Goal: Navigation & Orientation: Find specific page/section

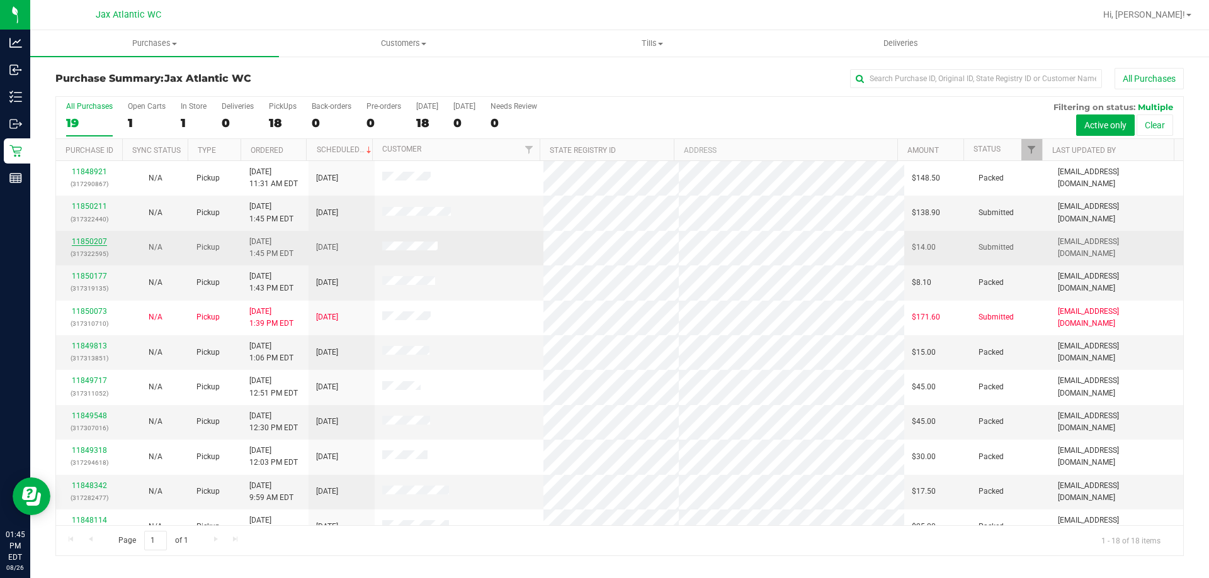
click at [93, 240] on link "11850207" at bounding box center [89, 241] width 35 height 9
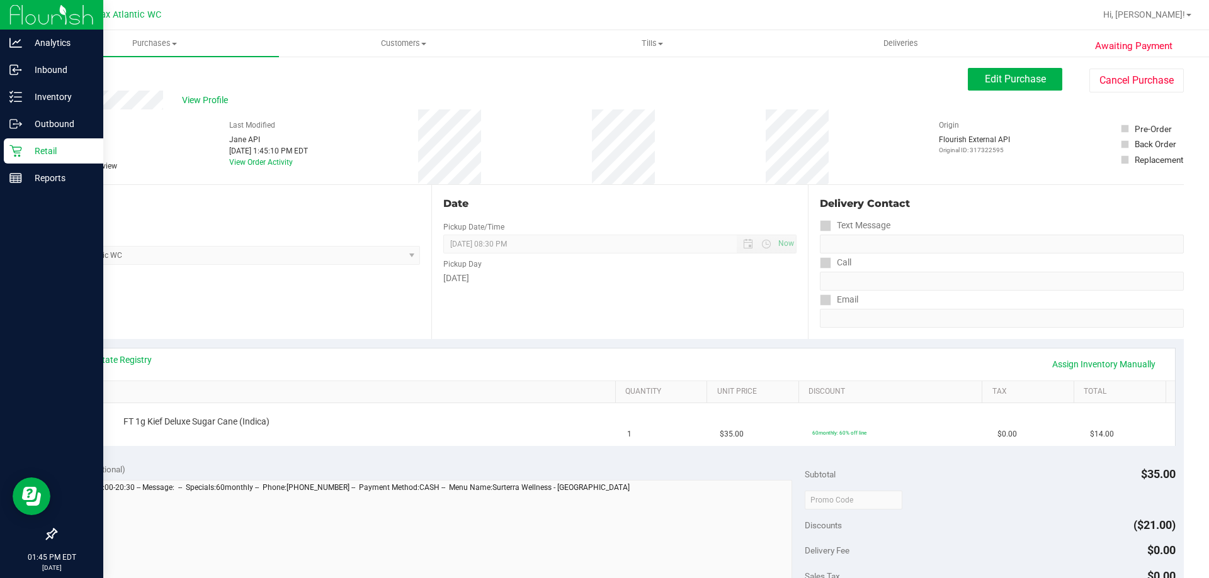
click at [6, 149] on div "Retail" at bounding box center [53, 150] width 99 height 25
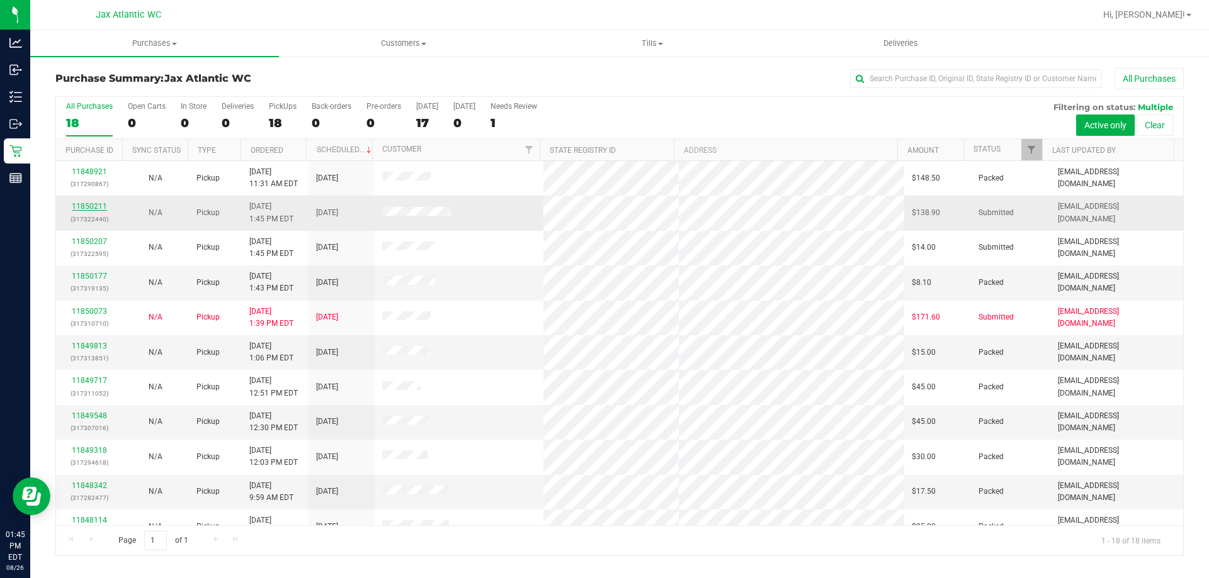
click at [91, 209] on link "11850211" at bounding box center [89, 206] width 35 height 9
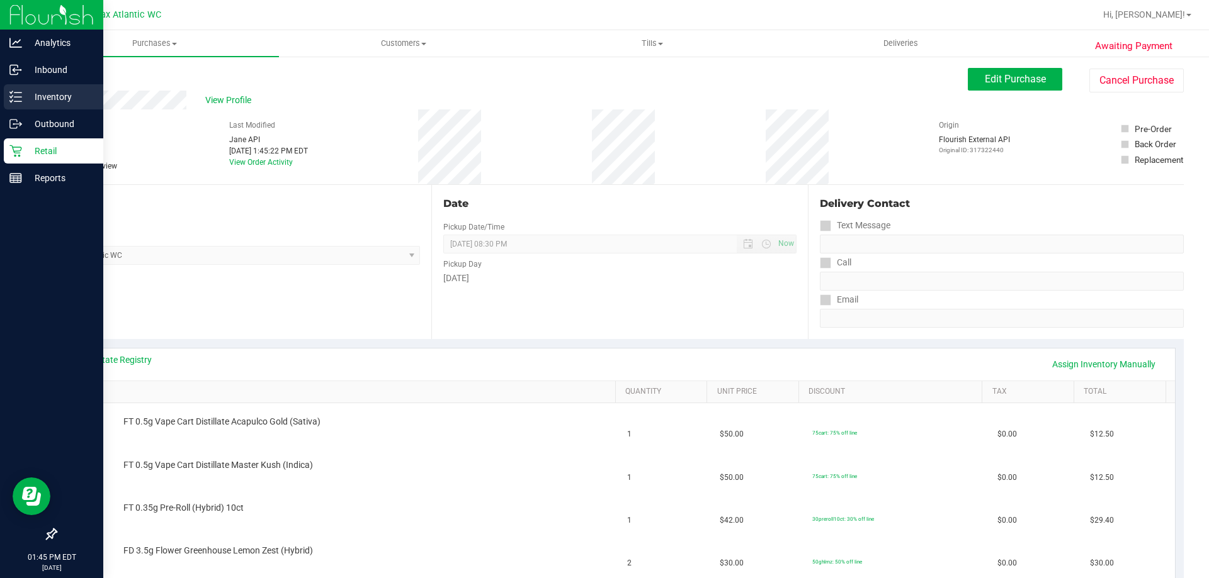
click at [35, 98] on p "Inventory" at bounding box center [60, 96] width 76 height 15
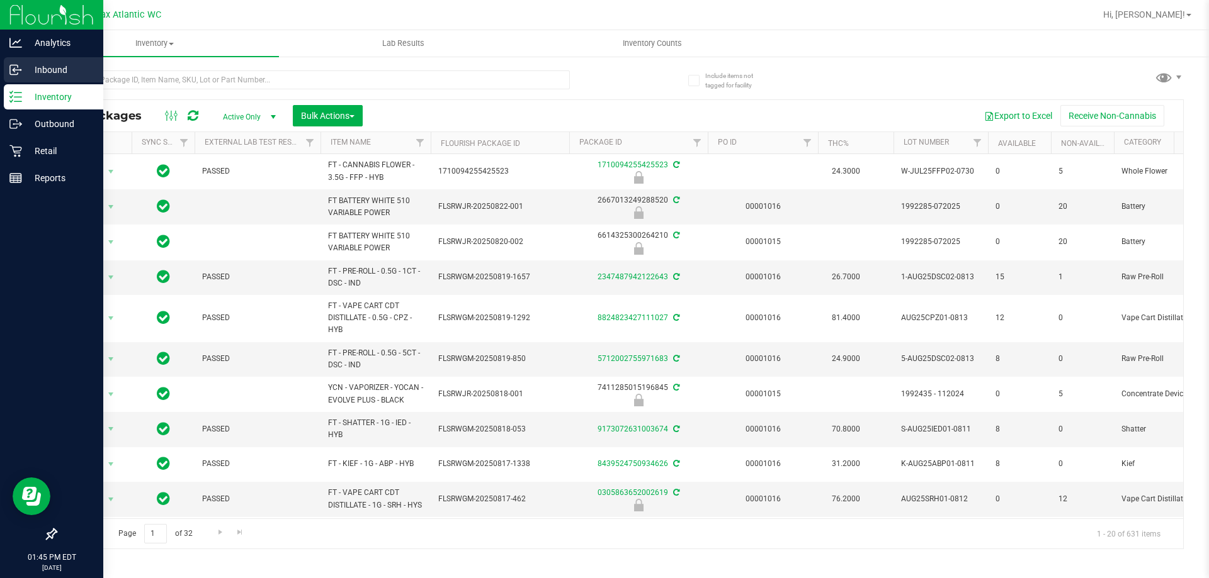
click at [45, 66] on p "Inbound" at bounding box center [60, 69] width 76 height 15
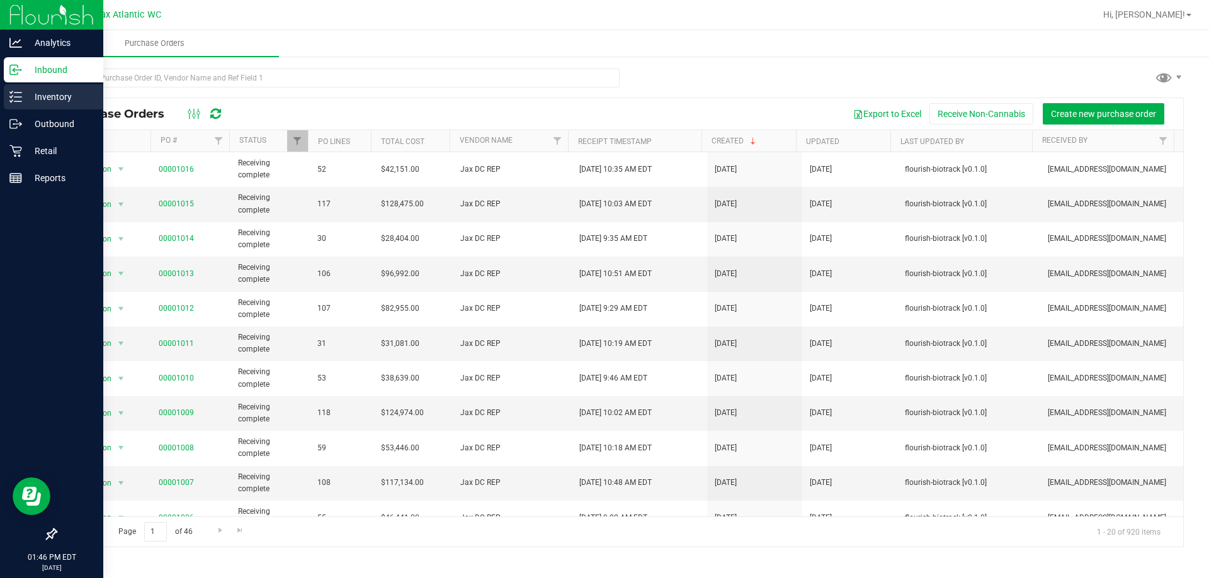
click at [44, 96] on p "Inventory" at bounding box center [60, 96] width 76 height 15
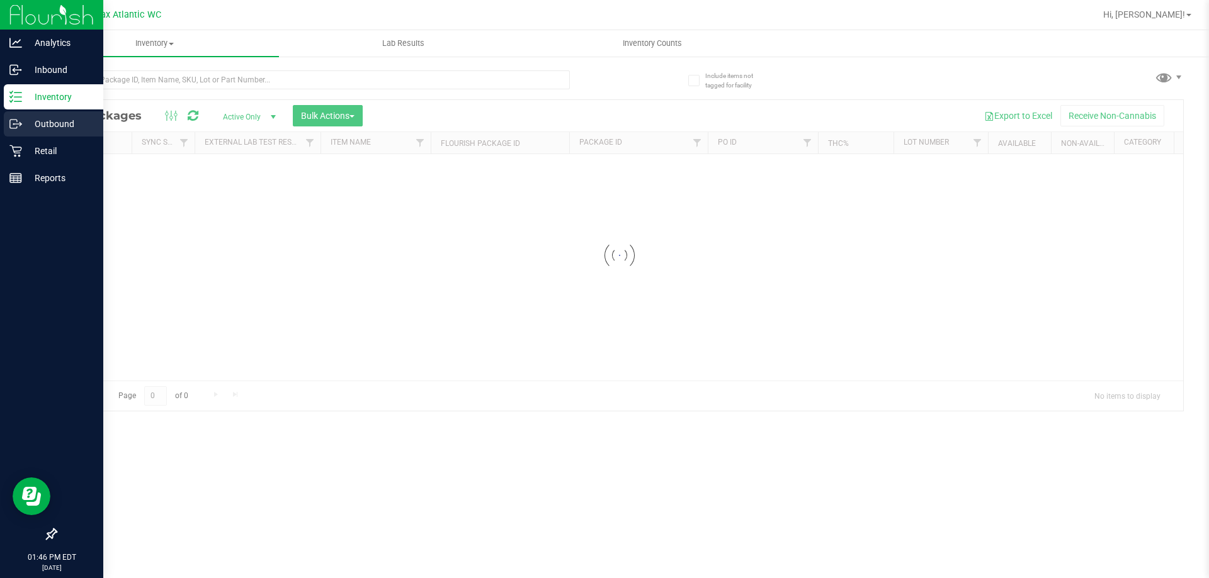
click at [36, 120] on p "Outbound" at bounding box center [60, 123] width 76 height 15
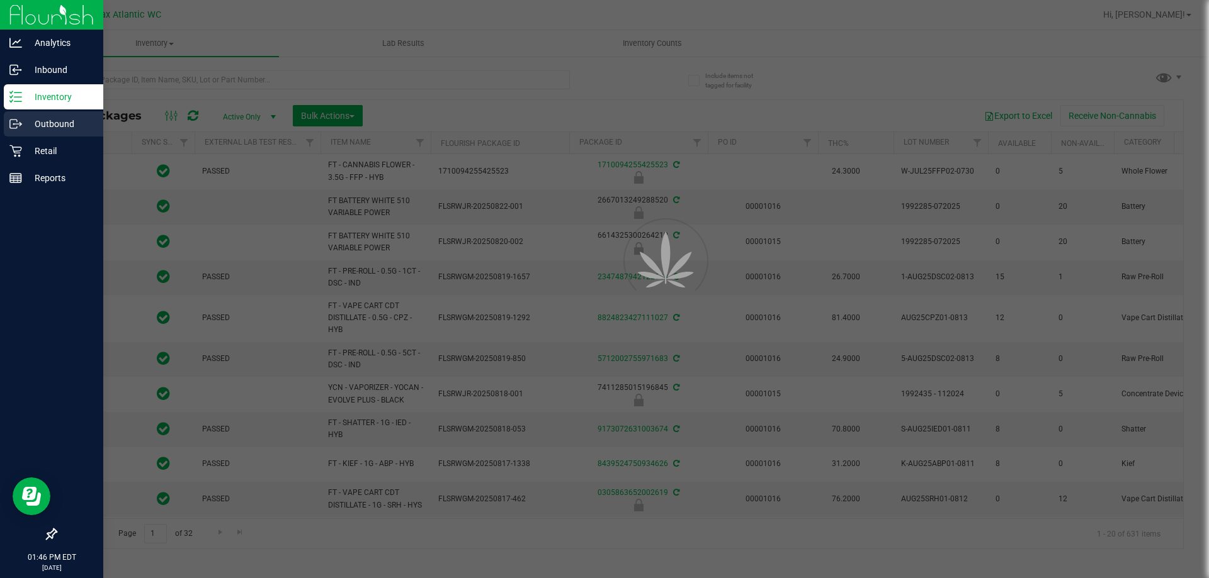
type input "[DATE]"
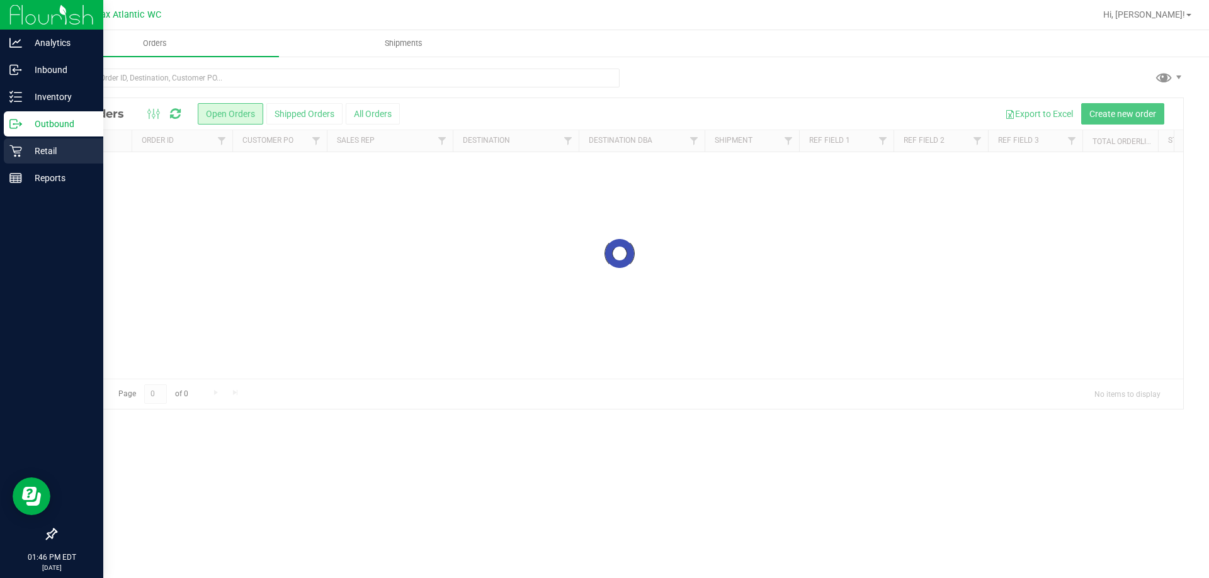
click at [42, 145] on p "Retail" at bounding box center [60, 151] width 76 height 15
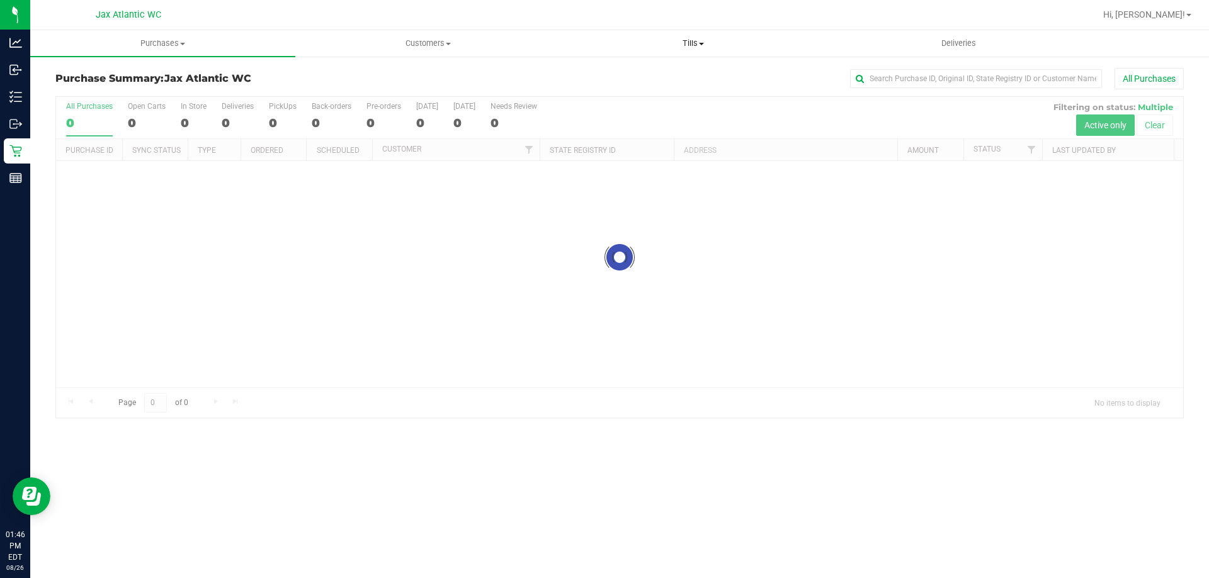
click at [688, 45] on span "Tills" at bounding box center [693, 43] width 264 height 11
click at [611, 76] on span "Manage tills" at bounding box center [602, 76] width 85 height 11
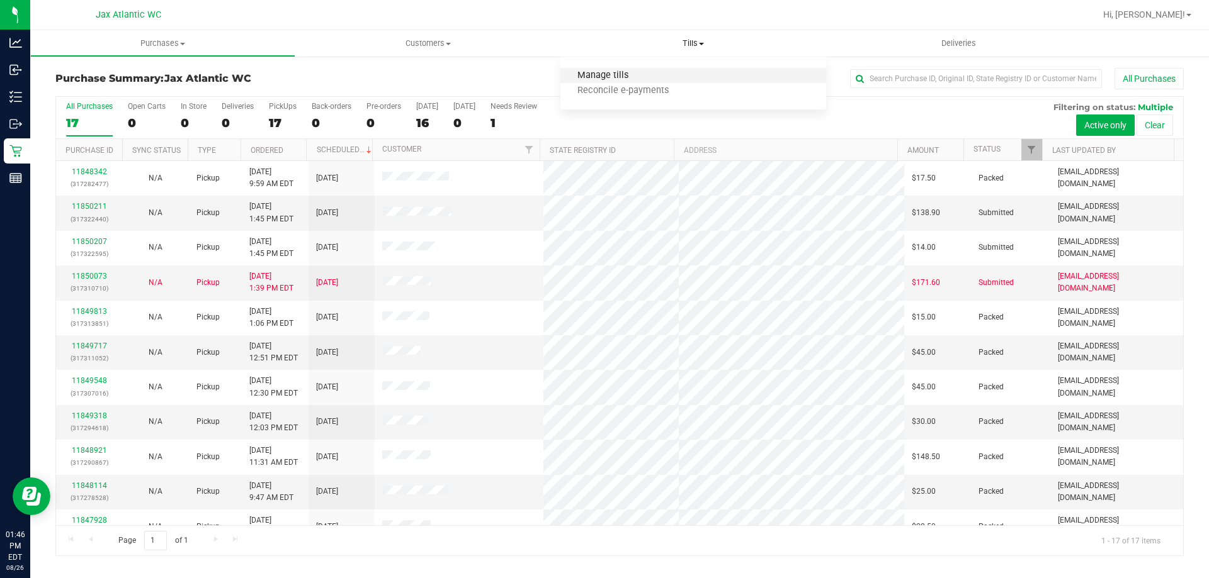
click at [621, 77] on span "Manage tills" at bounding box center [602, 76] width 85 height 11
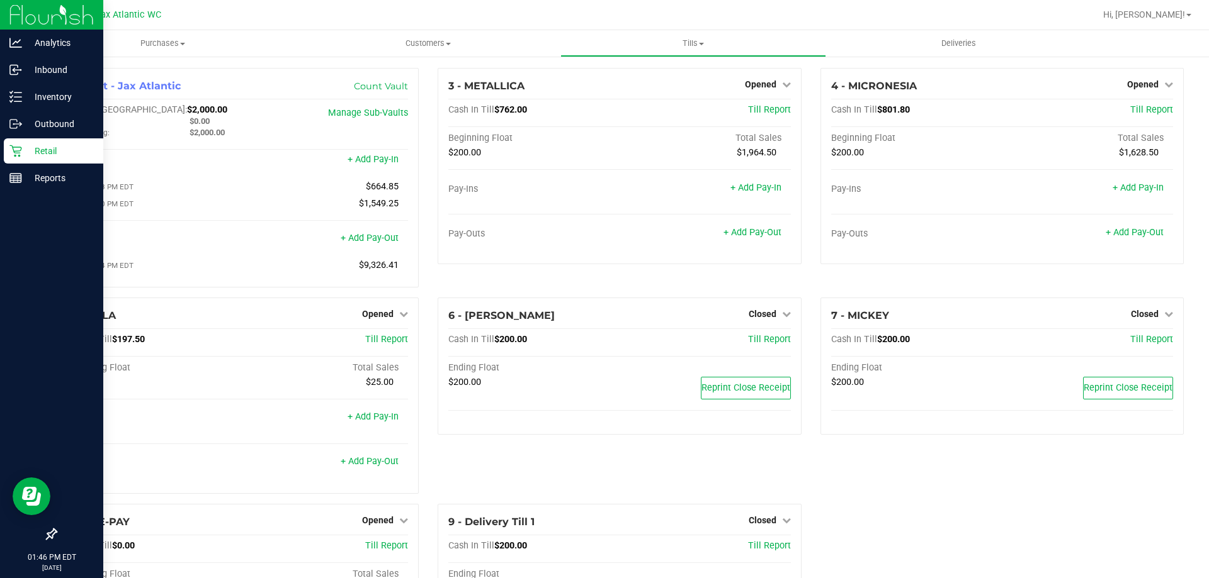
click at [23, 149] on p "Retail" at bounding box center [60, 151] width 76 height 15
